Goal: Download file/media: Download file/media

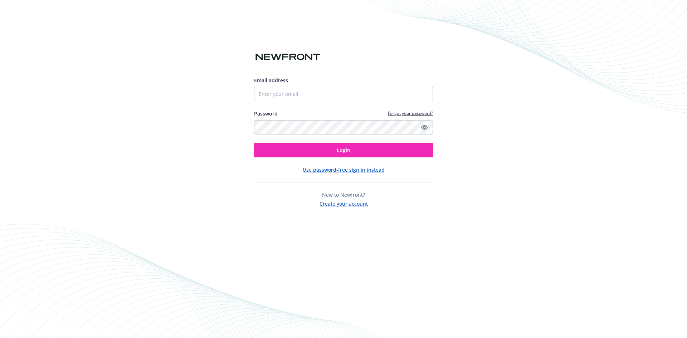
type input "[PERSON_NAME][EMAIL_ADDRESS][PERSON_NAME][DOMAIN_NAME]"
click at [254, 143] on button "Login" at bounding box center [343, 150] width 179 height 14
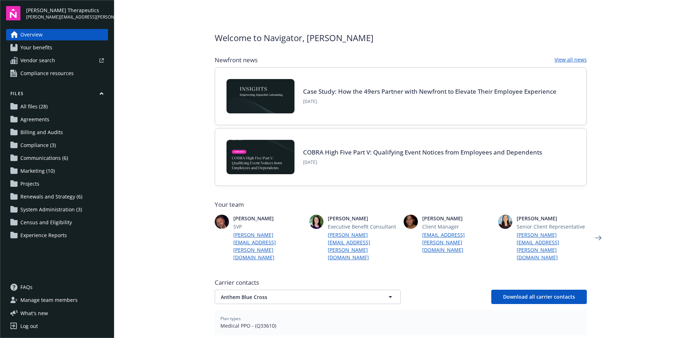
click at [34, 105] on span "All files (28)" at bounding box center [33, 106] width 27 height 11
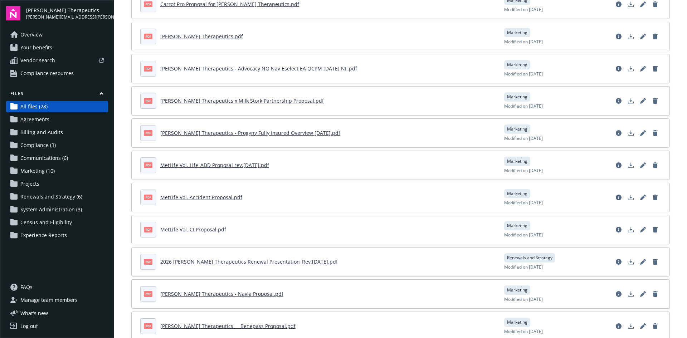
scroll to position [72, 0]
click at [279, 260] on link "2026 [PERSON_NAME] Therapeutics Renewal Presentation_Rev.[DATE].pdf" at bounding box center [248, 261] width 177 height 7
